Goal: Information Seeking & Learning: Learn about a topic

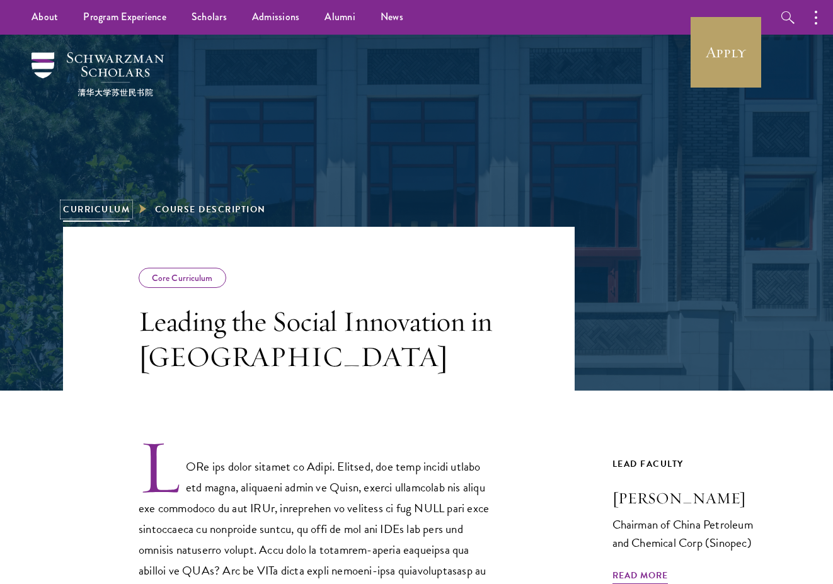
click at [116, 208] on link "Curriculum" at bounding box center [96, 209] width 67 height 13
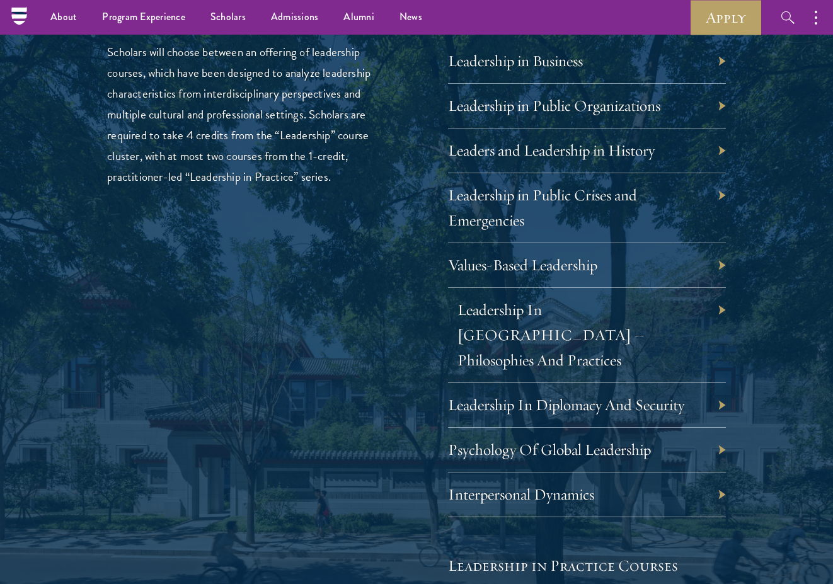
scroll to position [2104, 0]
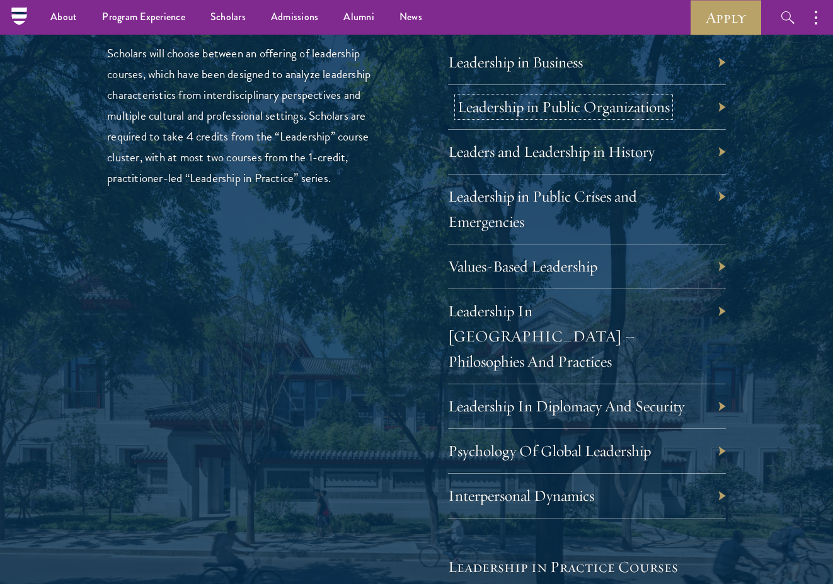
drag, startPoint x: 515, startPoint y: 108, endPoint x: 537, endPoint y: 113, distance: 22.2
click at [537, 113] on link "Leadership in Public Organizations" at bounding box center [564, 107] width 212 height 20
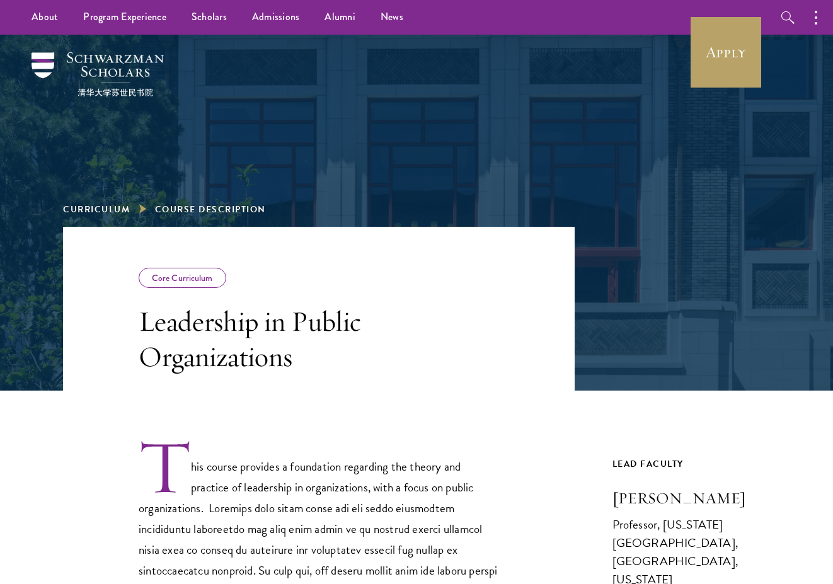
scroll to position [265, 0]
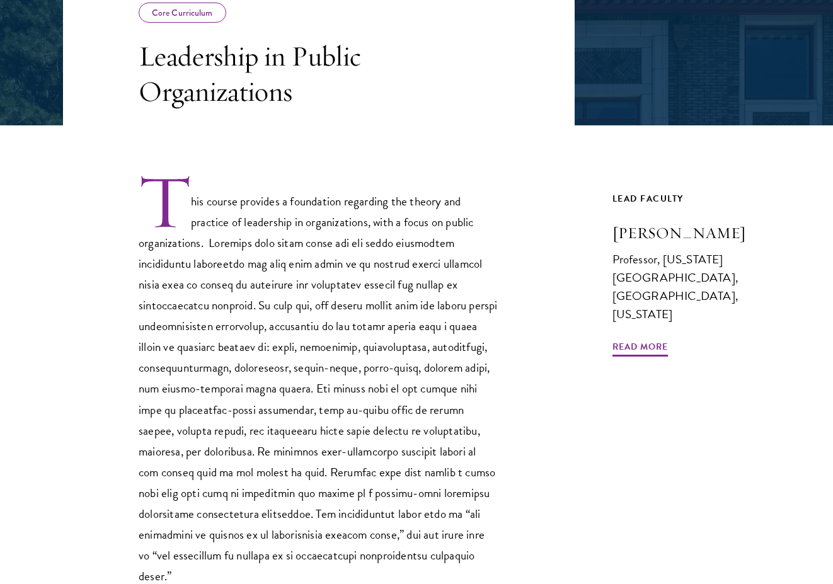
drag, startPoint x: 603, startPoint y: 239, endPoint x: 661, endPoint y: 260, distance: 62.2
click at [661, 260] on div "Core Curriculum Leadership in Public Organizations This course provides a found…" at bounding box center [416, 315] width 707 height 707
copy h3 "[PERSON_NAME]"
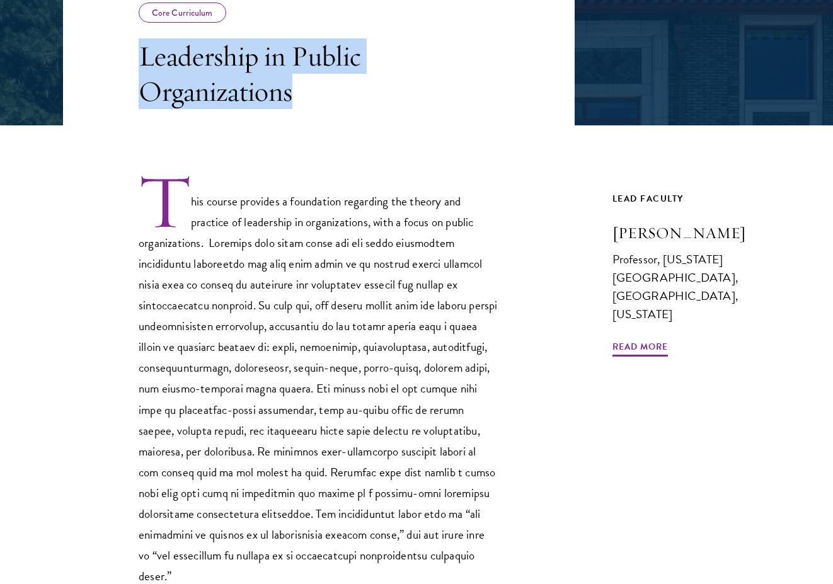
drag, startPoint x: 310, startPoint y: 95, endPoint x: 138, endPoint y: 62, distance: 175.3
click at [138, 62] on header "Core Curriculum Leadership in Public Organizations" at bounding box center [319, 44] width 512 height 164
copy h3 "Leadership in Public Organizations"
